Goal: Transaction & Acquisition: Book appointment/travel/reservation

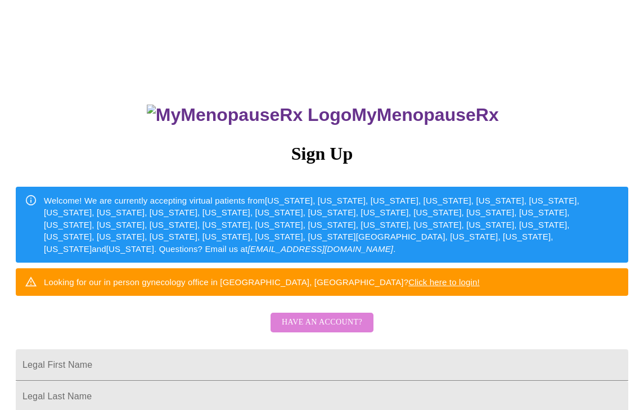
click at [324, 329] on span "Have an account?" at bounding box center [322, 322] width 80 height 14
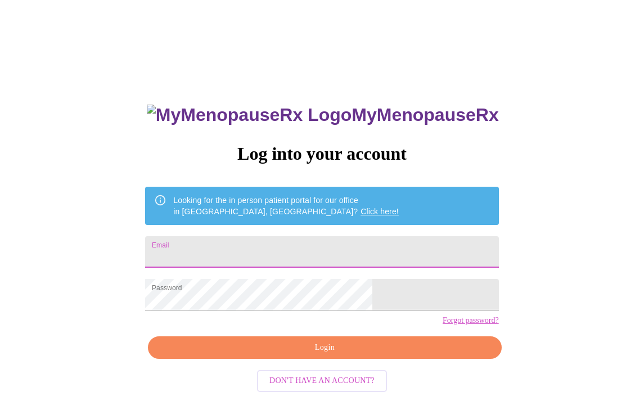
click at [282, 252] on input "Email" at bounding box center [321, 251] width 353 height 31
type input "[EMAIL_ADDRESS][DOMAIN_NAME]"
click at [282, 355] on span "Login" at bounding box center [324, 348] width 327 height 14
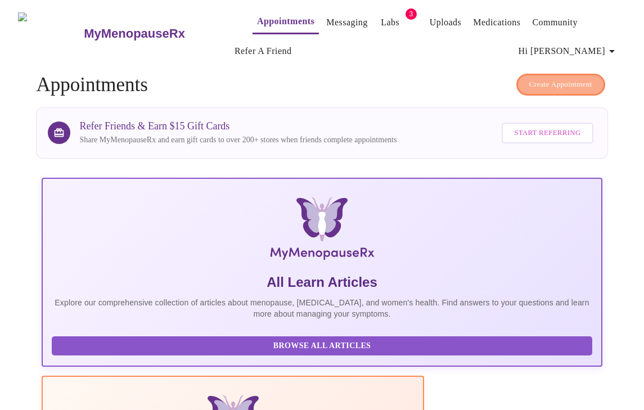
click at [537, 79] on span "Create Appointment" at bounding box center [560, 84] width 63 height 13
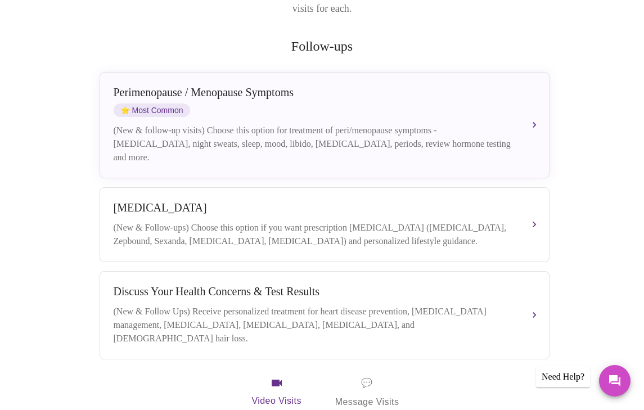
scroll to position [142, 0]
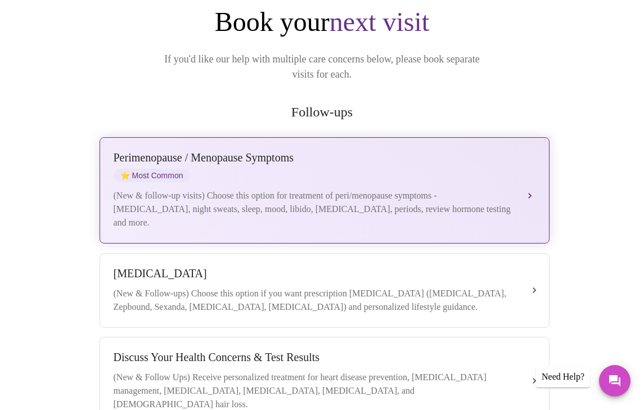
click at [451, 197] on div "(New & follow-up visits) Choose this option for treatment of peri/menopause sym…" at bounding box center [313, 209] width 399 height 40
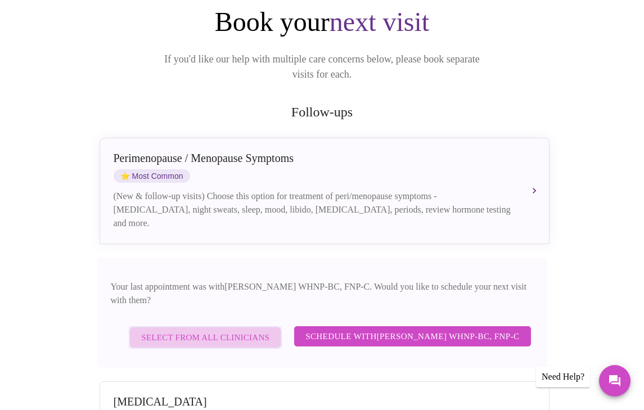
click at [252, 330] on span "Select from All Clinicians" at bounding box center [205, 337] width 128 height 15
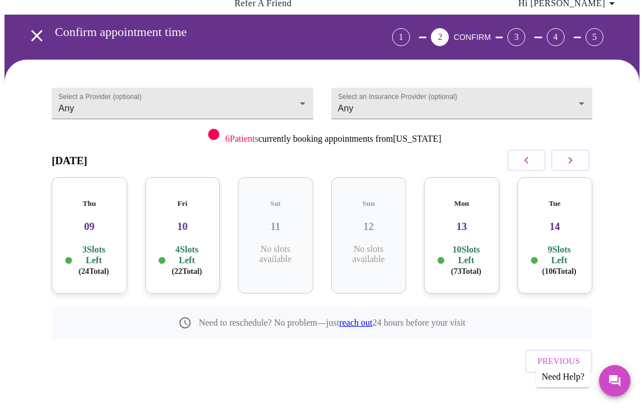
click at [466, 244] on p "10 Slots Left ( 73 Total)" at bounding box center [465, 260] width 39 height 33
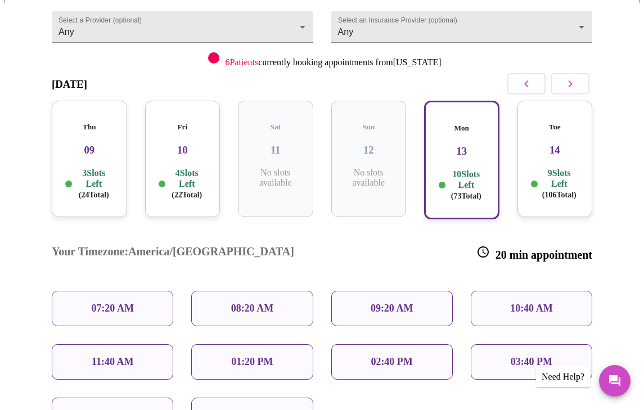
scroll to position [127, 0]
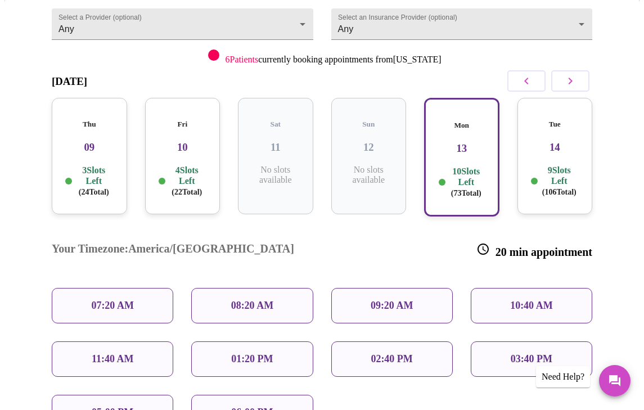
click at [502, 341] on div "03:40 PM" at bounding box center [531, 358] width 121 height 35
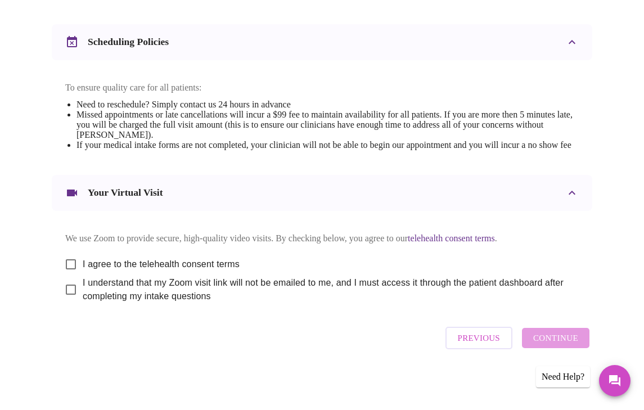
scroll to position [464, 0]
click at [66, 260] on input "I agree to the telehealth consent terms" at bounding box center [71, 264] width 24 height 24
checkbox input "true"
click at [67, 289] on input "I understand that my Zoom visit link will not be emailed to me, and I must acce…" at bounding box center [71, 290] width 24 height 24
checkbox input "true"
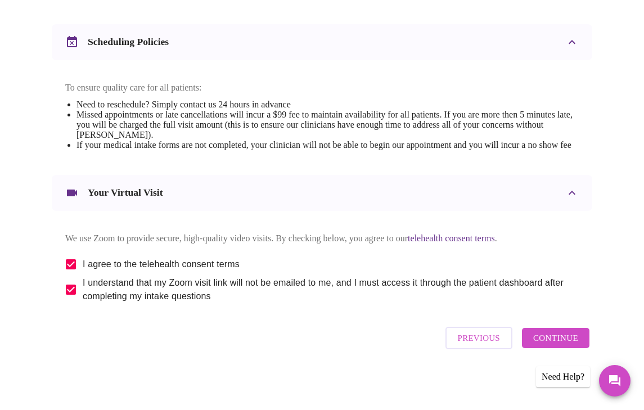
click at [540, 339] on span "Continue" at bounding box center [555, 338] width 45 height 15
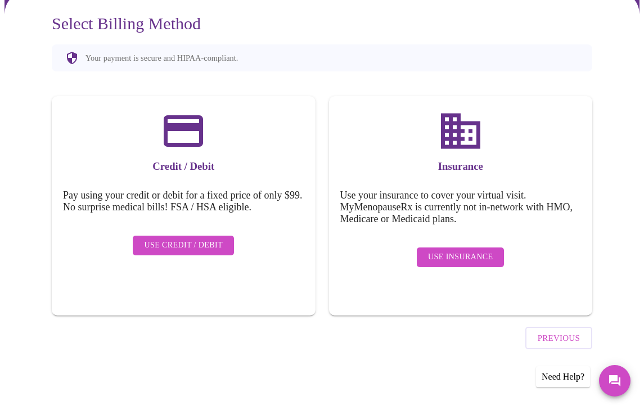
scroll to position [84, 0]
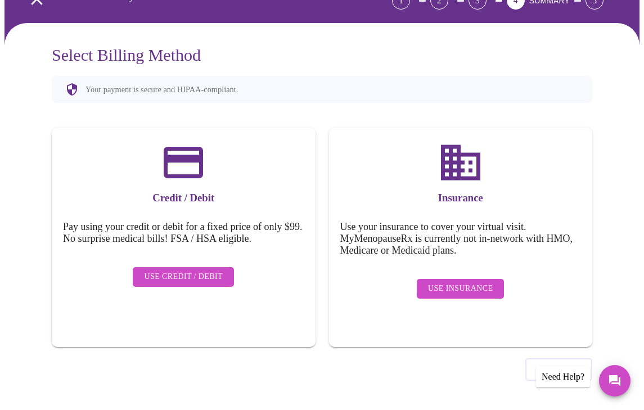
click at [485, 285] on span "Use Insurance" at bounding box center [460, 289] width 65 height 14
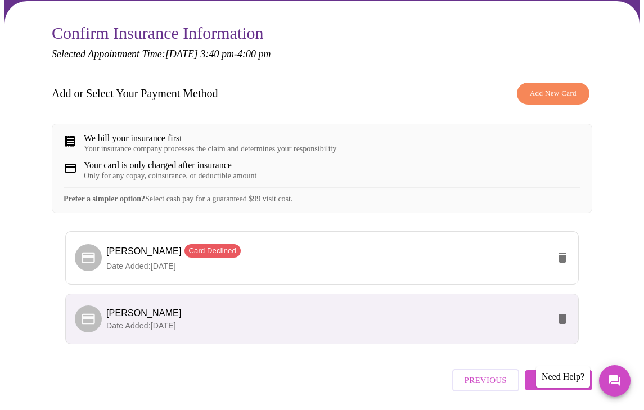
scroll to position [156, 0]
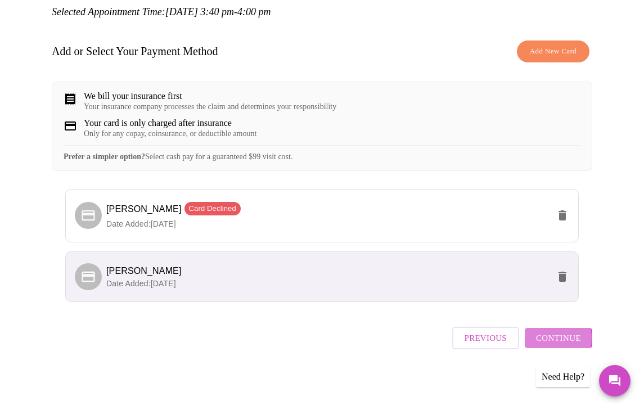
click at [552, 342] on span "Continue" at bounding box center [558, 338] width 45 height 15
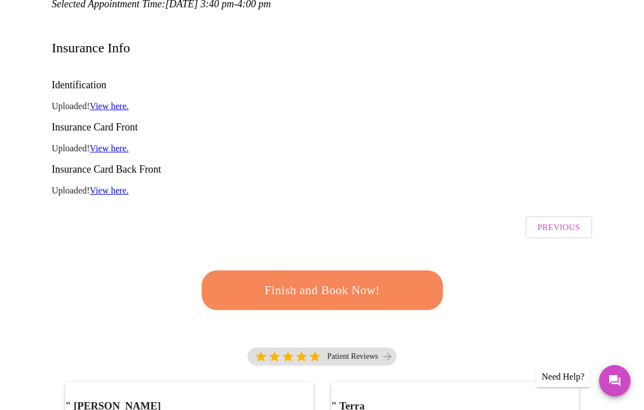
click at [391, 279] on span "Finish and Book Now!" at bounding box center [322, 289] width 209 height 21
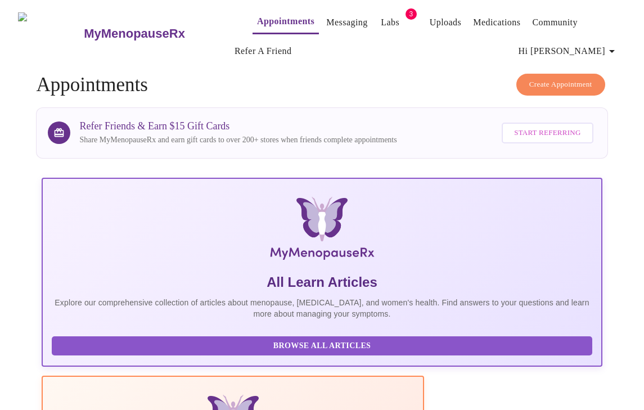
click at [381, 19] on link "Labs" at bounding box center [390, 23] width 19 height 16
